Goal: Task Accomplishment & Management: Manage account settings

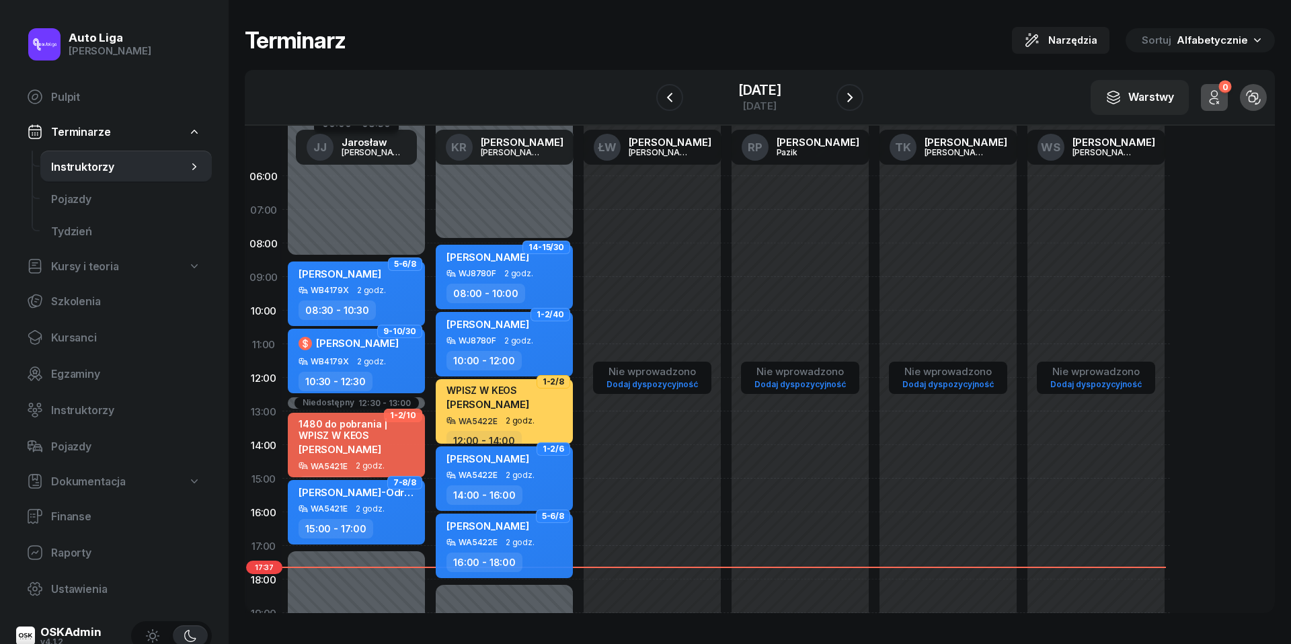
click at [729, 77] on div "W Wybierz [PERSON_NAME] KR [PERSON_NAME] ŁW [PERSON_NAME] RP [PERSON_NAME] TK […" at bounding box center [760, 98] width 1030 height 56
click at [738, 106] on div "[DATE]" at bounding box center [759, 106] width 43 height 10
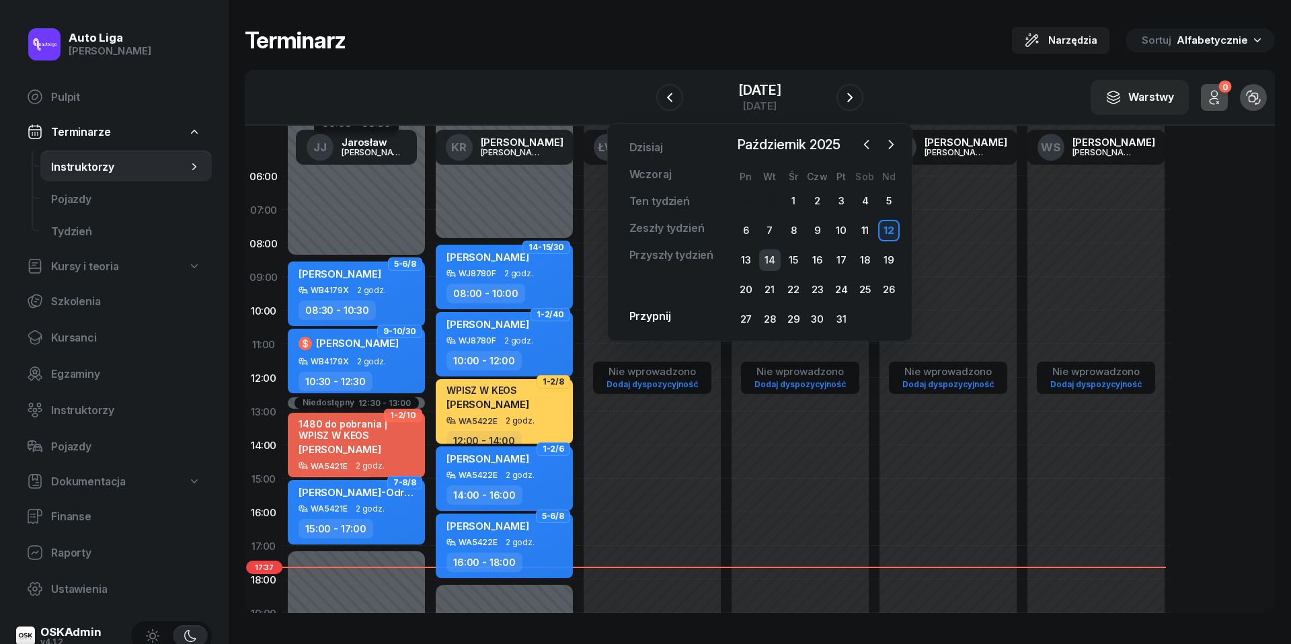
click at [770, 256] on div "14" at bounding box center [770, 260] width 22 height 22
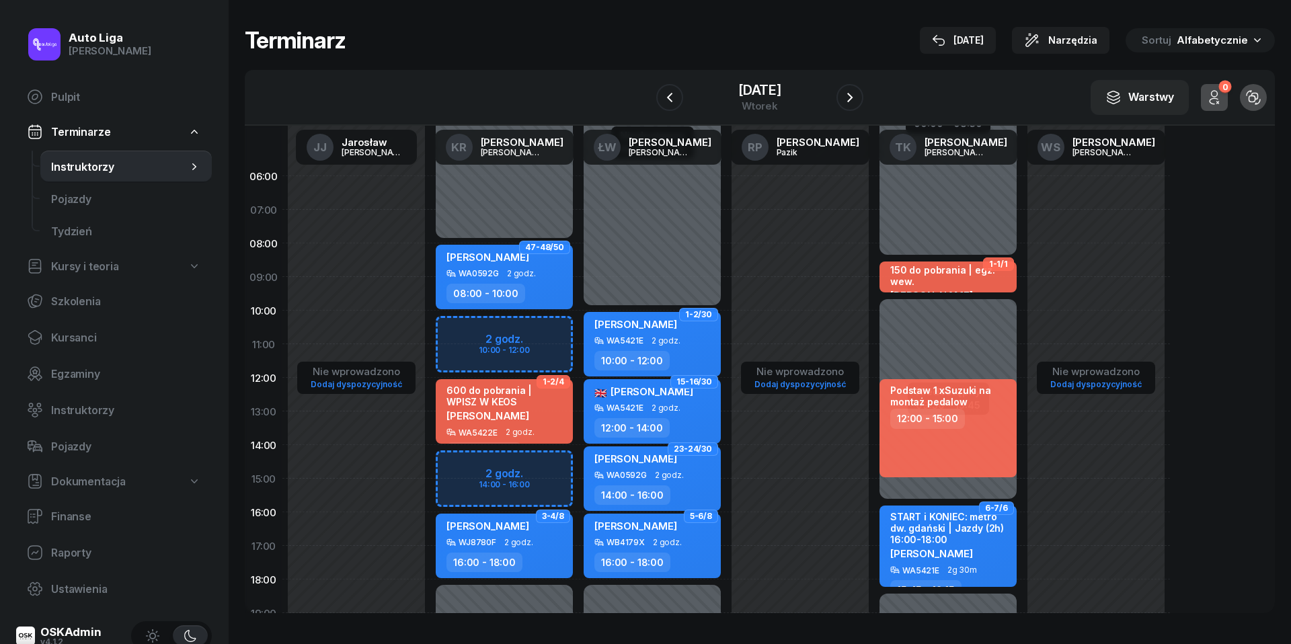
click at [857, 108] on div at bounding box center [849, 97] width 27 height 27
click at [858, 95] on icon "button" at bounding box center [850, 97] width 16 height 16
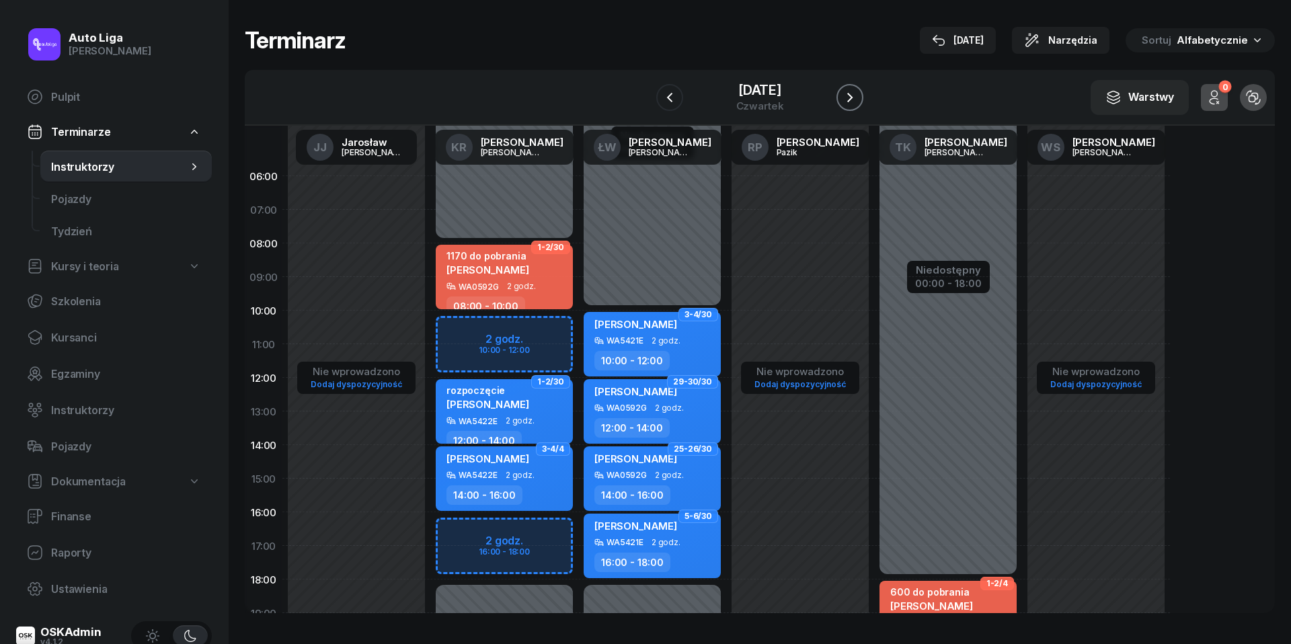
click at [858, 95] on icon "button" at bounding box center [850, 97] width 16 height 16
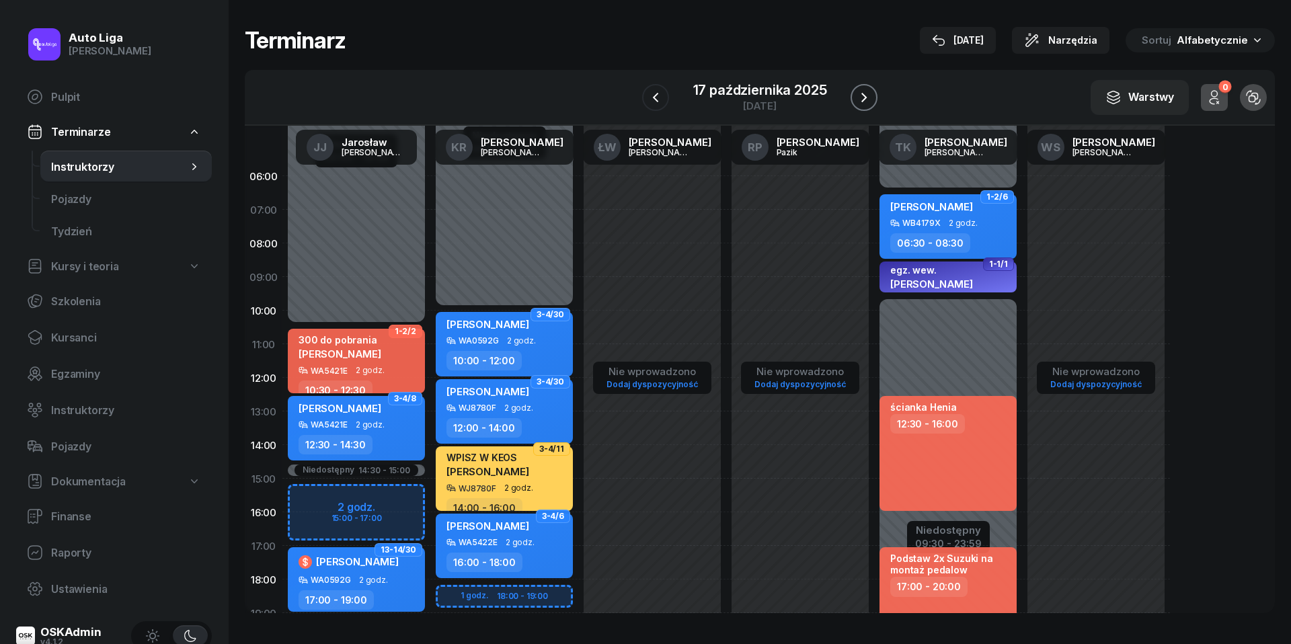
click at [864, 95] on icon "button" at bounding box center [863, 97] width 5 height 9
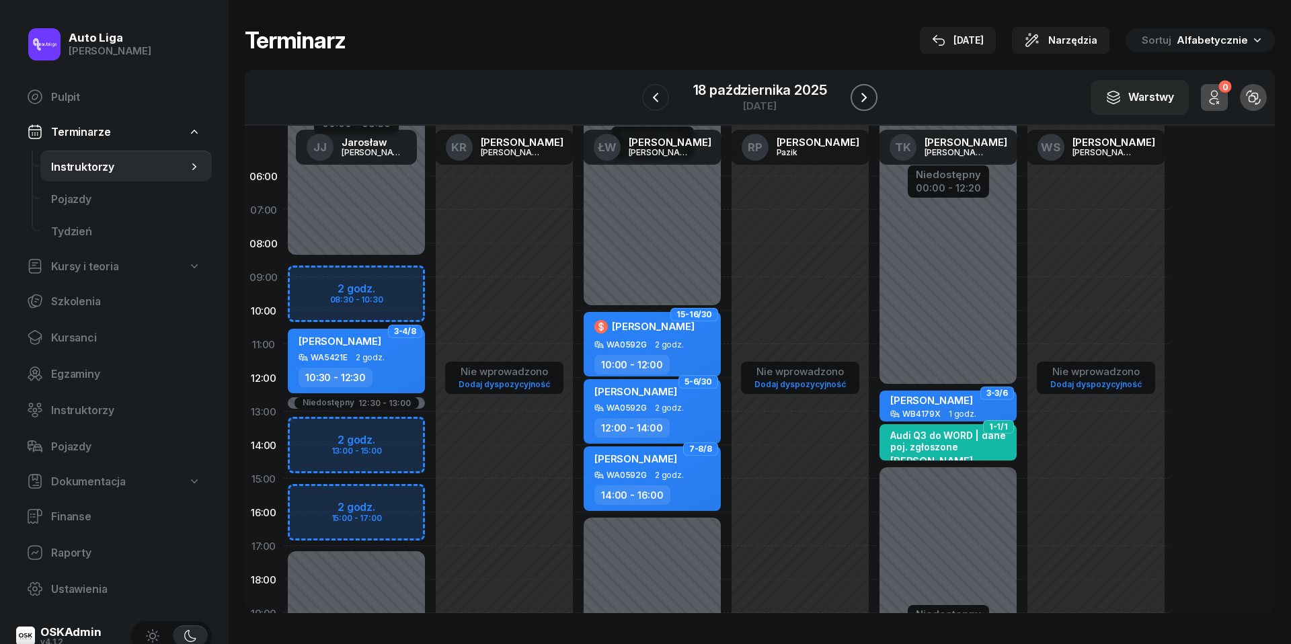
click at [864, 95] on icon "button" at bounding box center [864, 97] width 16 height 16
